Goal: Navigation & Orientation: Find specific page/section

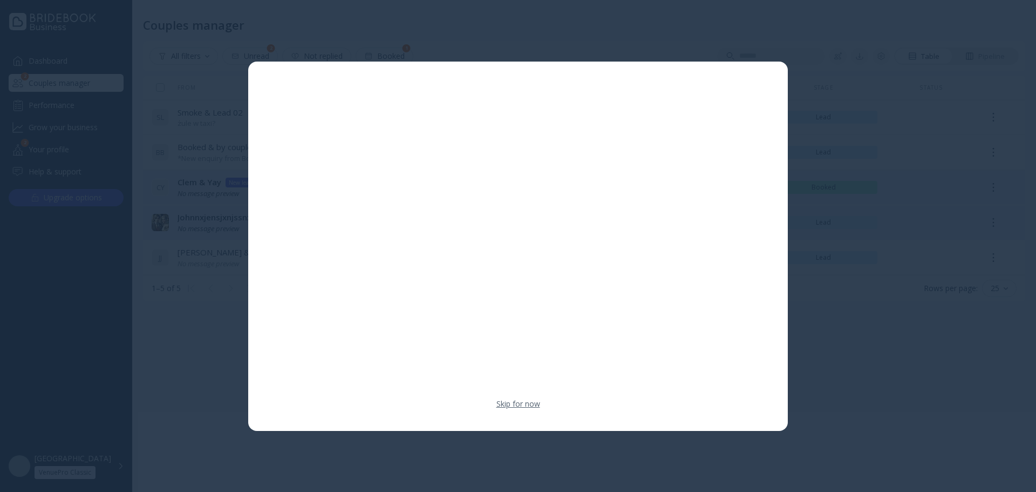
click at [514, 400] on link "Skip for now" at bounding box center [519, 403] width 44 height 11
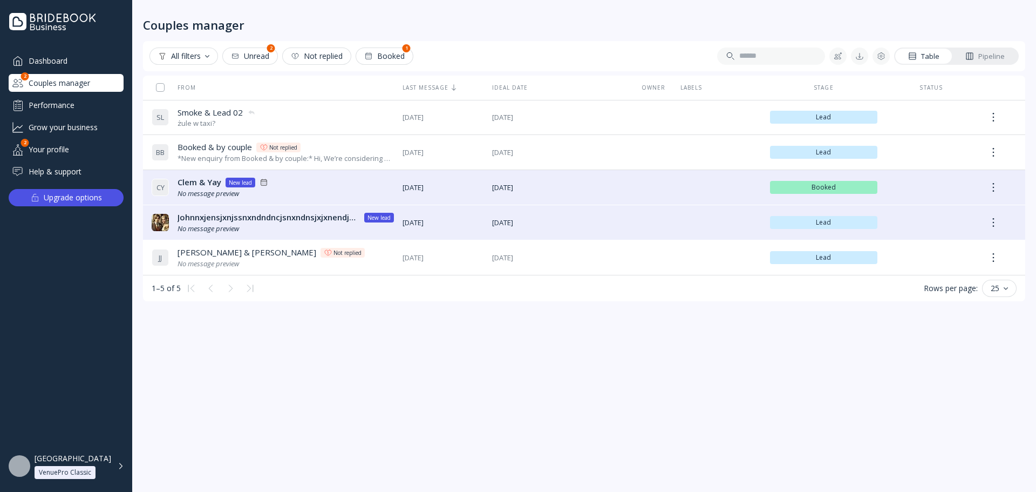
click at [64, 128] on div "Grow your business" at bounding box center [66, 127] width 115 height 18
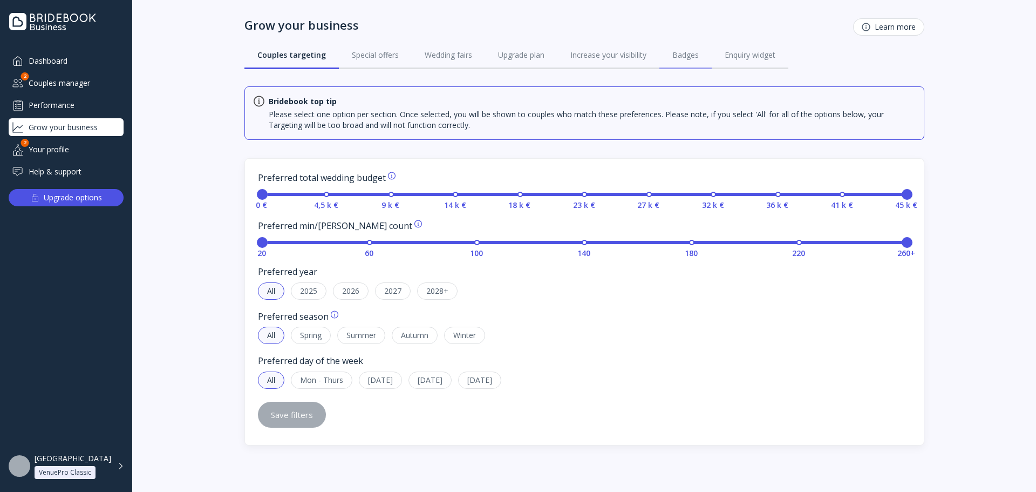
click at [668, 53] on link "Badges" at bounding box center [686, 55] width 52 height 28
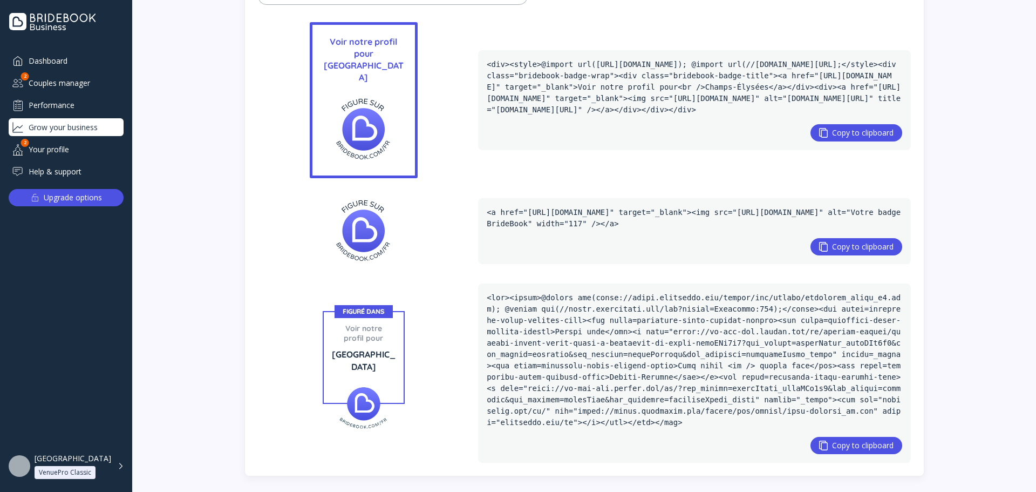
scroll to position [726, 0]
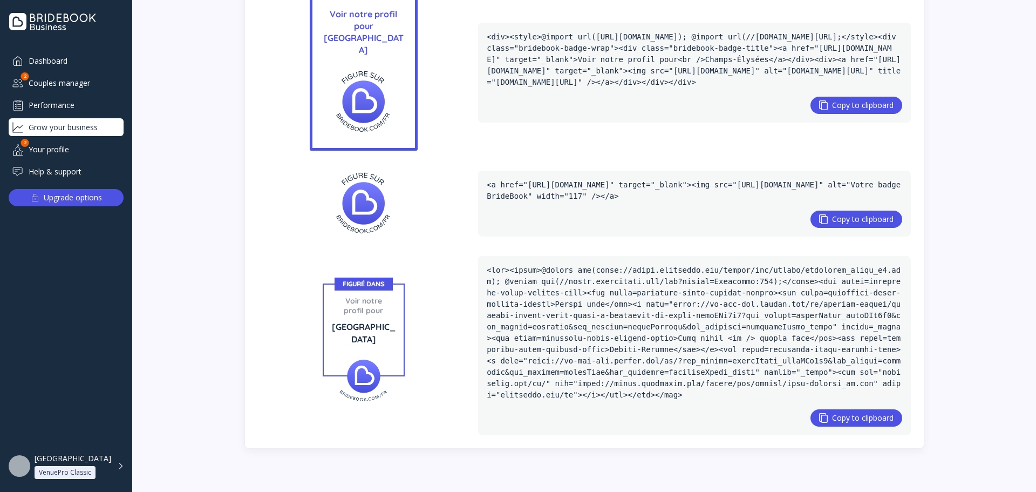
click at [367, 367] on img at bounding box center [363, 380] width 69 height 43
click at [89, 468] on div "VenuePro Classic" at bounding box center [65, 472] width 52 height 9
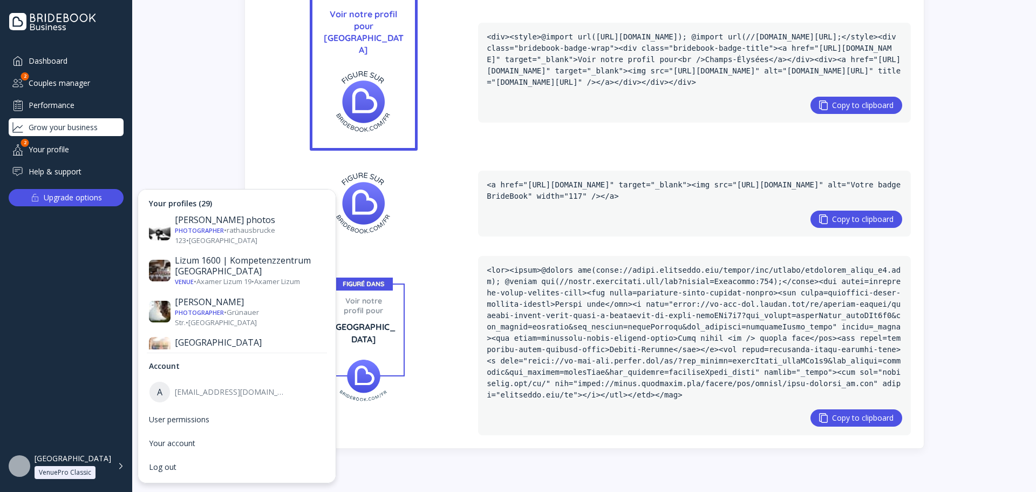
scroll to position [563, 0]
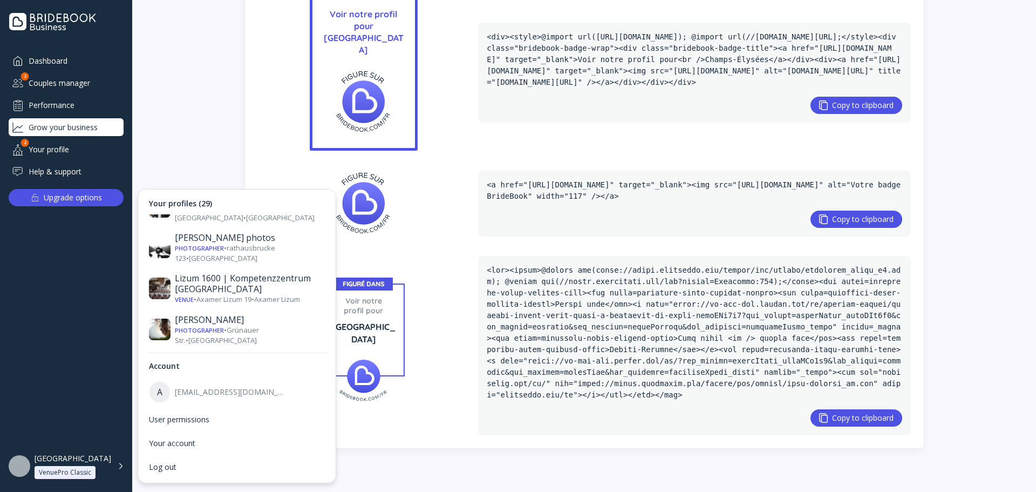
click at [269, 366] on div "Venue • Dörfling 2 • Kronstorf" at bounding box center [250, 371] width 150 height 10
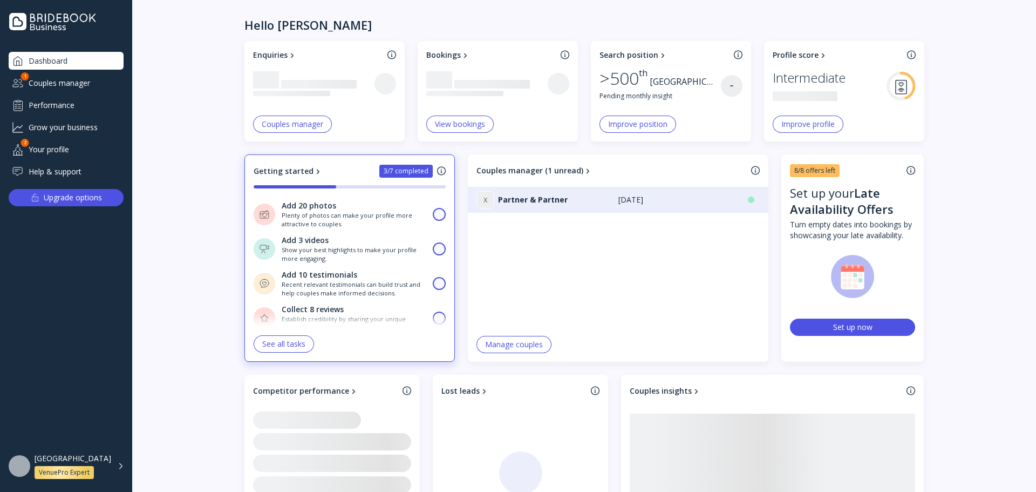
click at [62, 119] on div "Grow your business" at bounding box center [66, 127] width 115 height 18
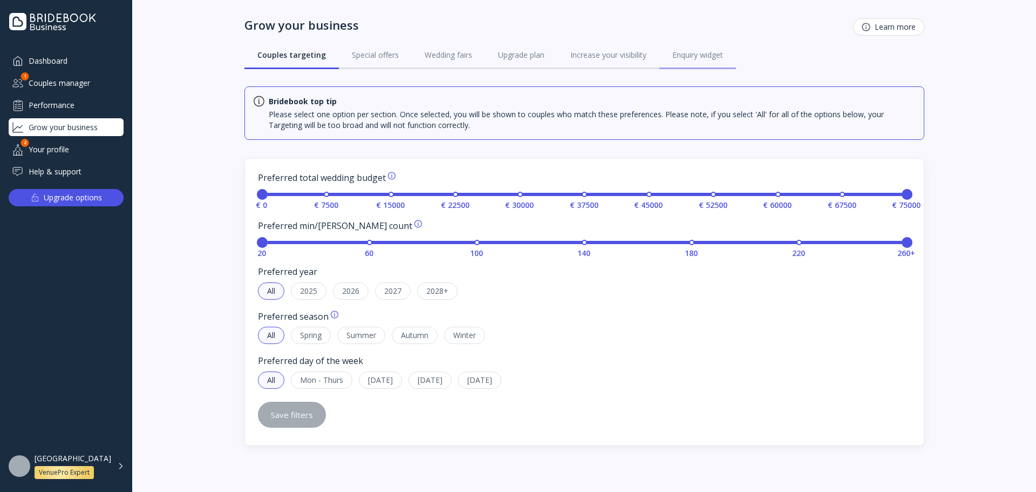
click at [692, 57] on div "Enquiry widget" at bounding box center [697, 55] width 51 height 11
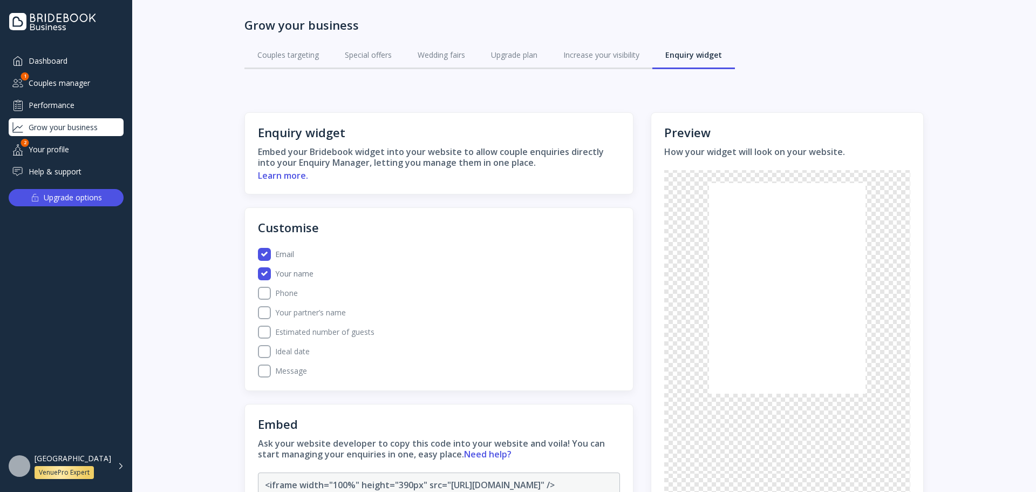
click at [76, 111] on div "Performance" at bounding box center [66, 105] width 115 height 18
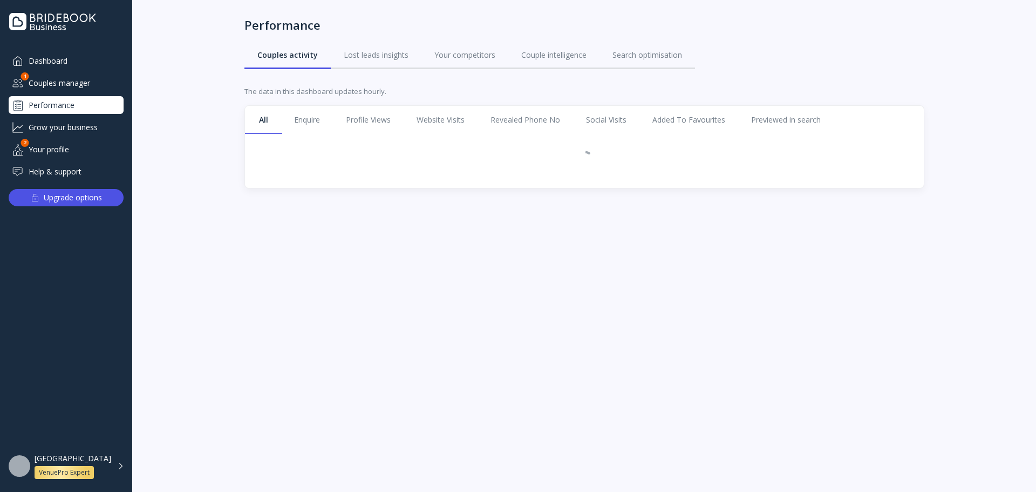
click at [77, 125] on div "Grow your business" at bounding box center [66, 127] width 115 height 18
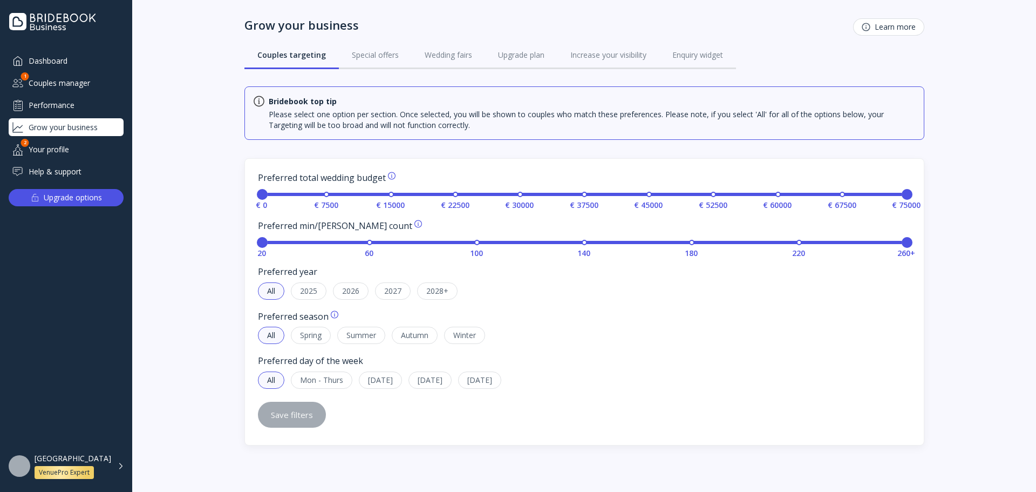
click at [73, 459] on div "Metzenhof VenuePro Expert" at bounding box center [73, 465] width 77 height 25
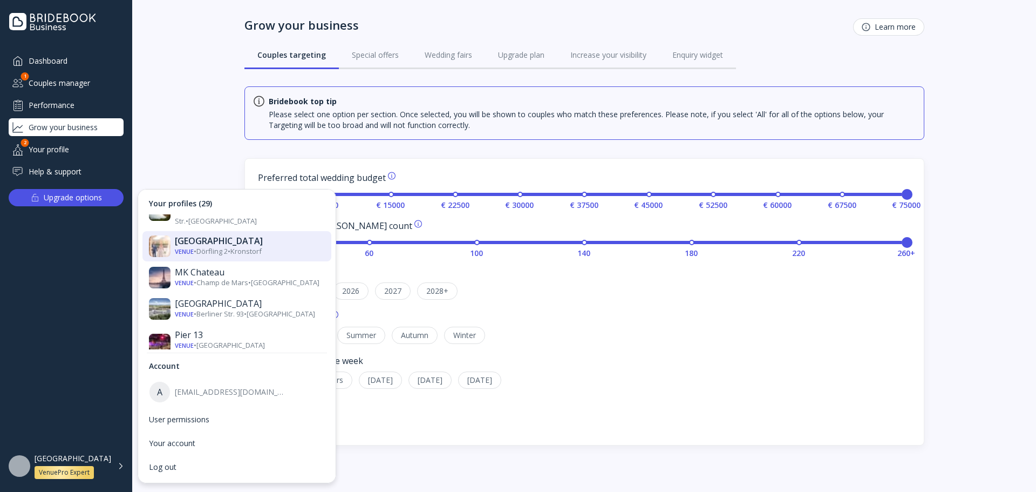
scroll to position [671, 0]
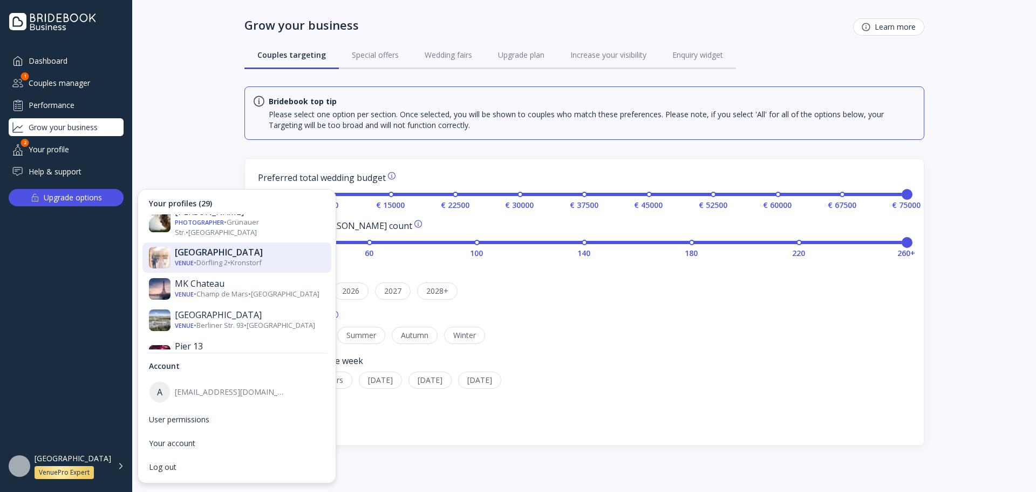
click at [241, 422] on div "Rittergut Störmede" at bounding box center [250, 427] width 150 height 11
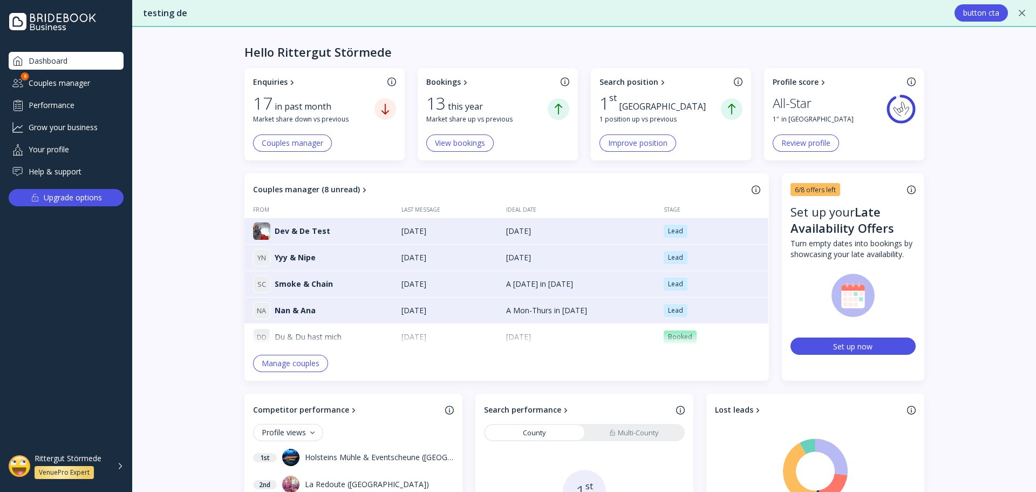
click at [71, 124] on div "Grow your business" at bounding box center [66, 127] width 115 height 18
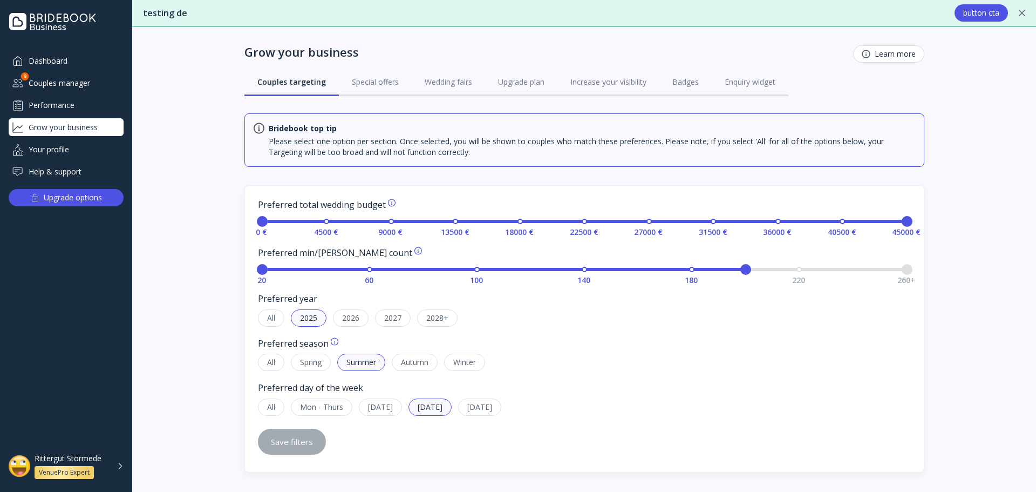
click at [64, 454] on div "Rittergut Störmede" at bounding box center [68, 458] width 67 height 10
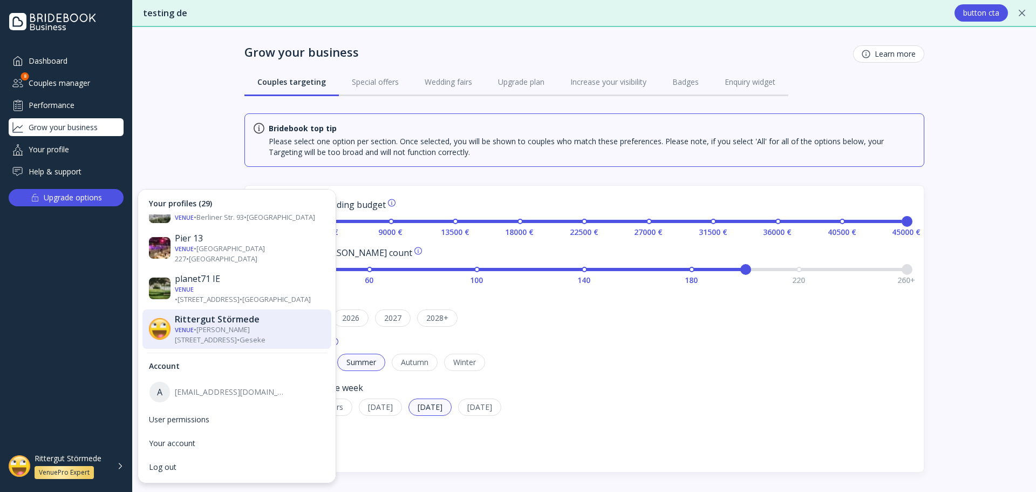
scroll to position [725, 0]
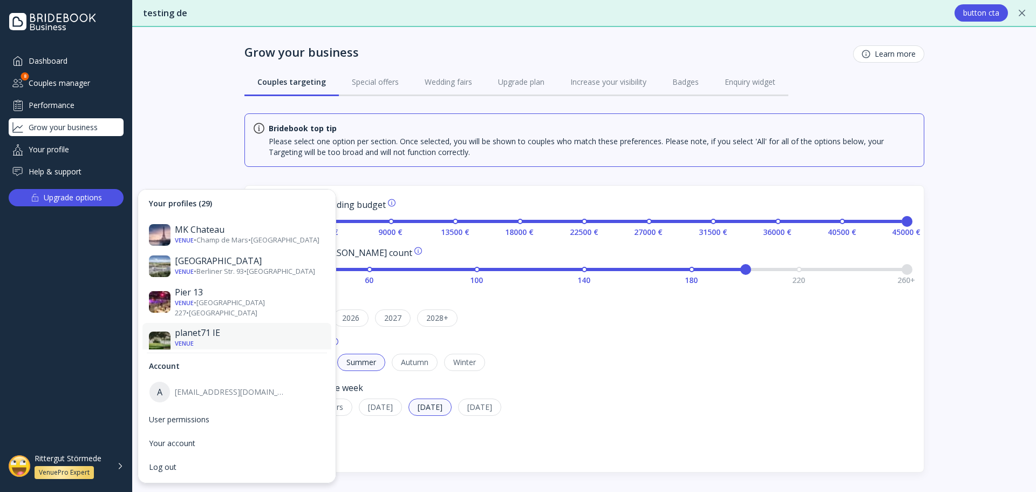
click at [247, 338] on div "Venue • [STREET_ADDRESS] • [GEOGRAPHIC_DATA]" at bounding box center [250, 348] width 150 height 20
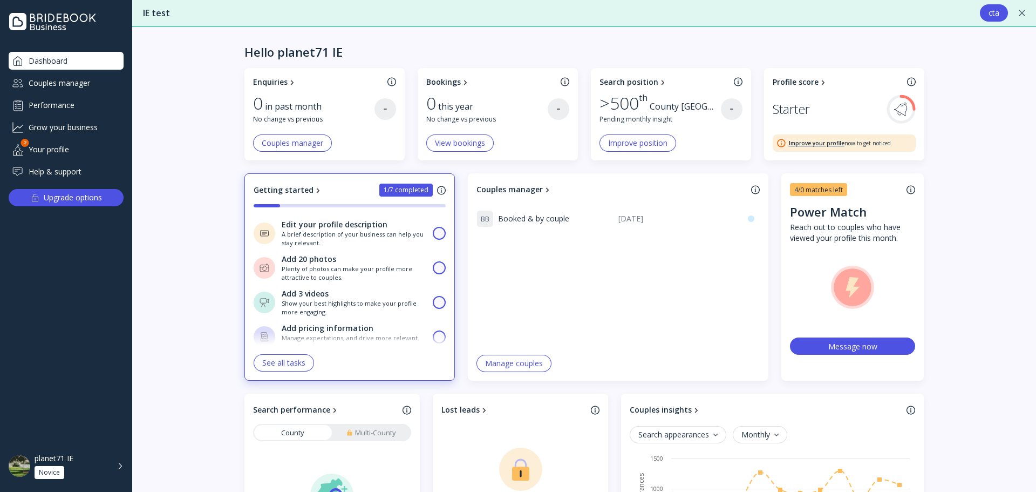
click at [79, 125] on div "Grow your business" at bounding box center [66, 127] width 115 height 18
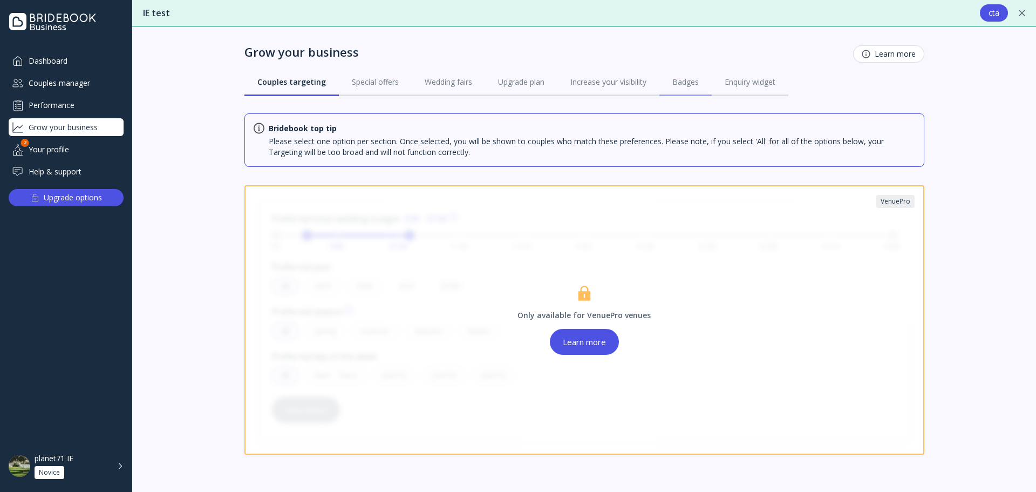
click at [687, 81] on div "Badges" at bounding box center [685, 82] width 26 height 11
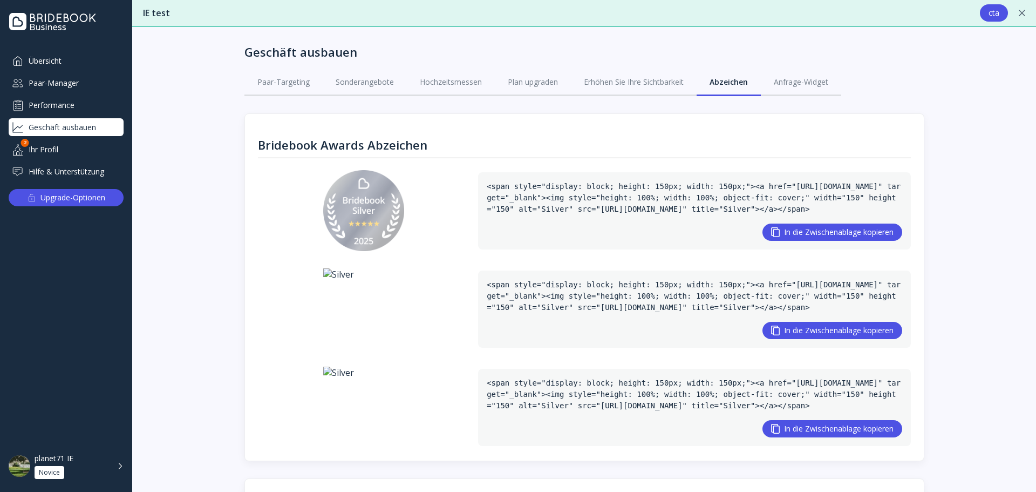
scroll to position [54, 0]
